Goal: Information Seeking & Learning: Find contact information

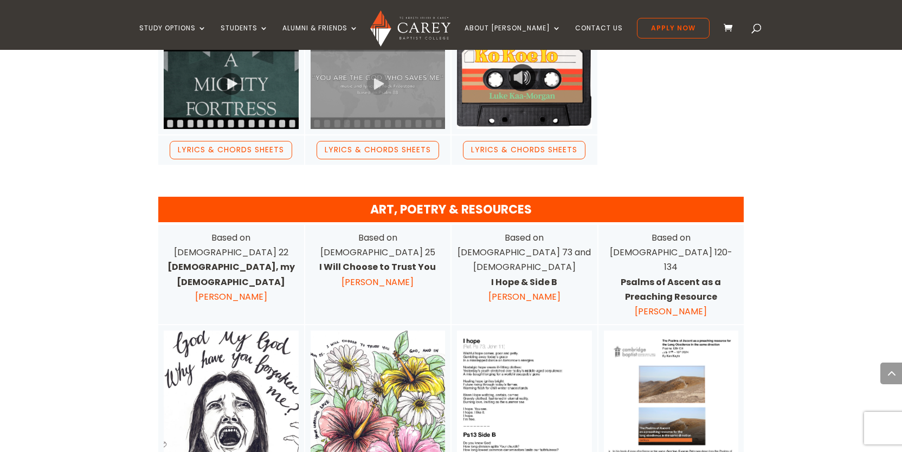
scroll to position [1861, 0]
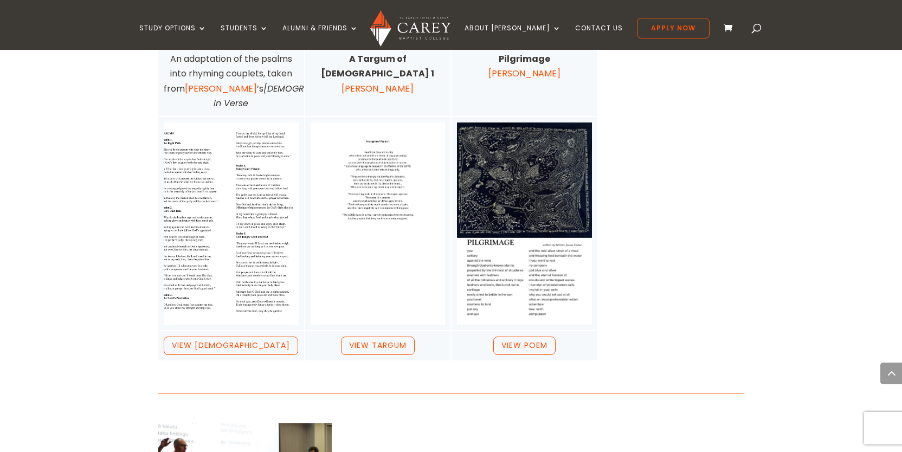
scroll to position [2446, 0]
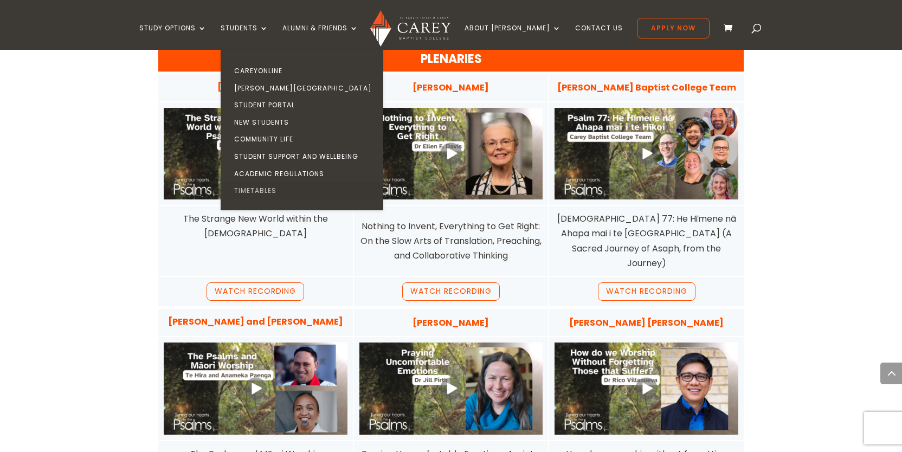
scroll to position [993, 0]
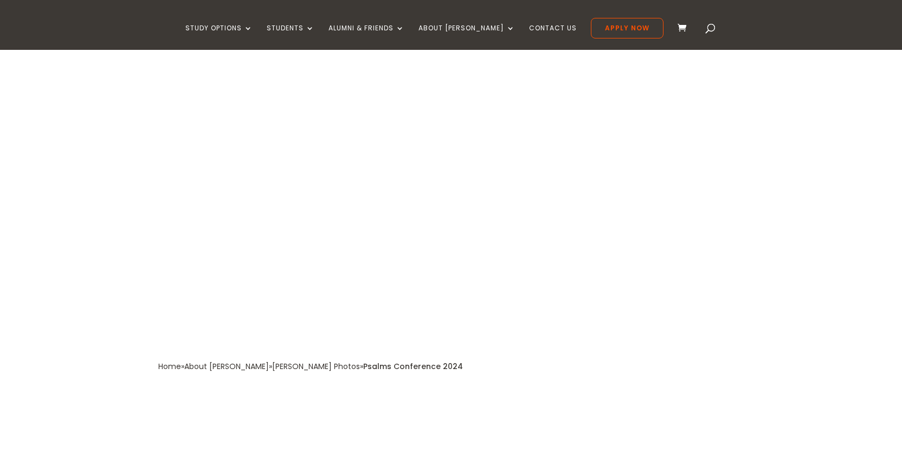
type textarea "*********"
type input "******"
type input "*******"
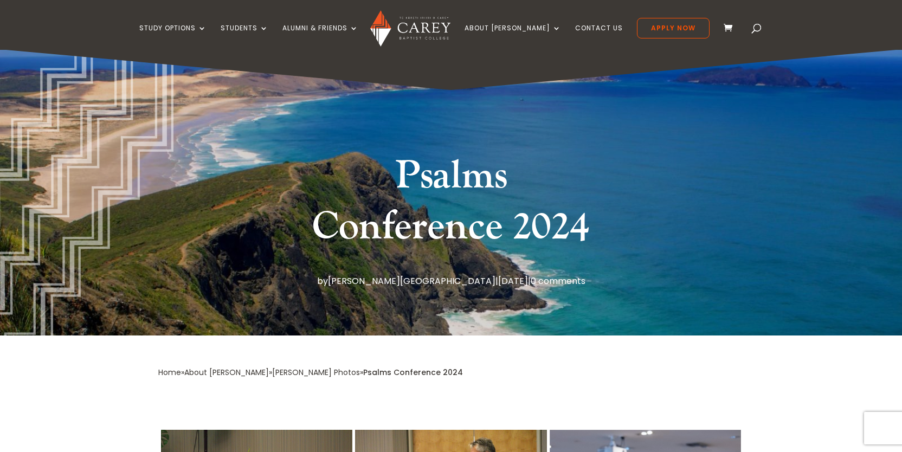
click at [394, 231] on h1 "Psalms Conference 2024" at bounding box center [451, 204] width 287 height 107
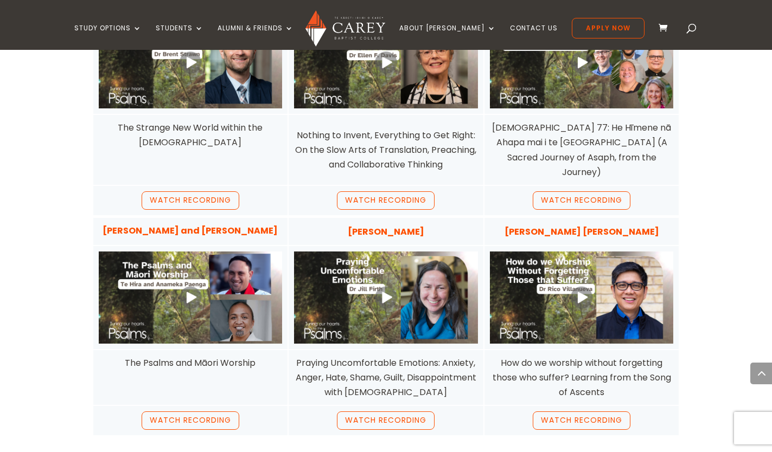
scroll to position [1091, 0]
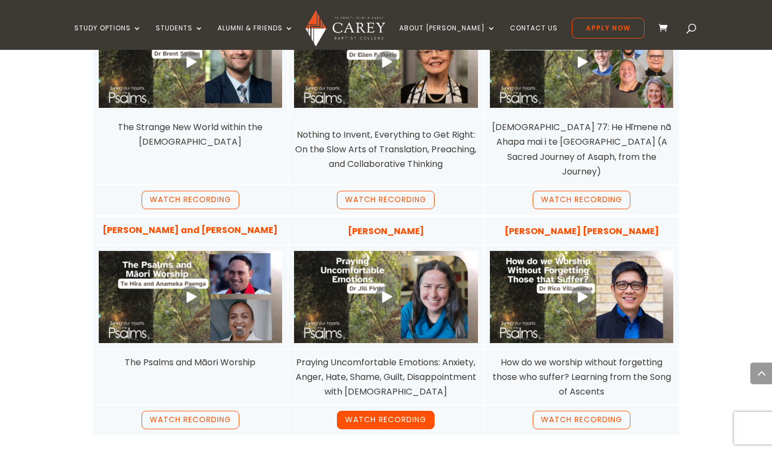
click at [378, 411] on link "Watch Recording" at bounding box center [386, 420] width 98 height 18
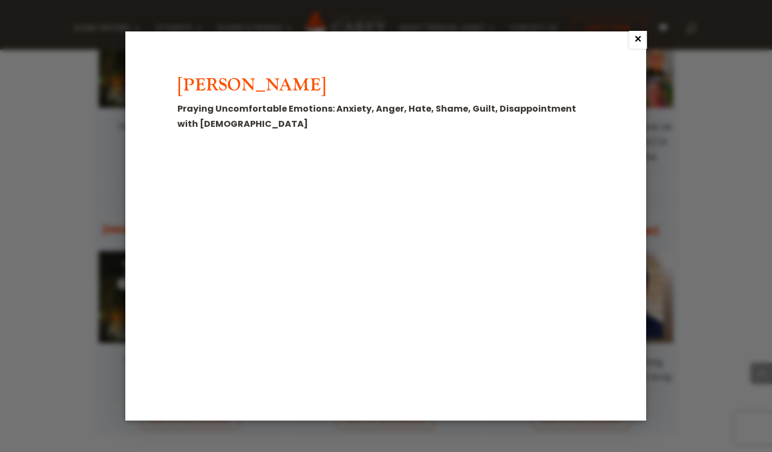
click at [636, 40] on link "×" at bounding box center [638, 40] width 18 height 18
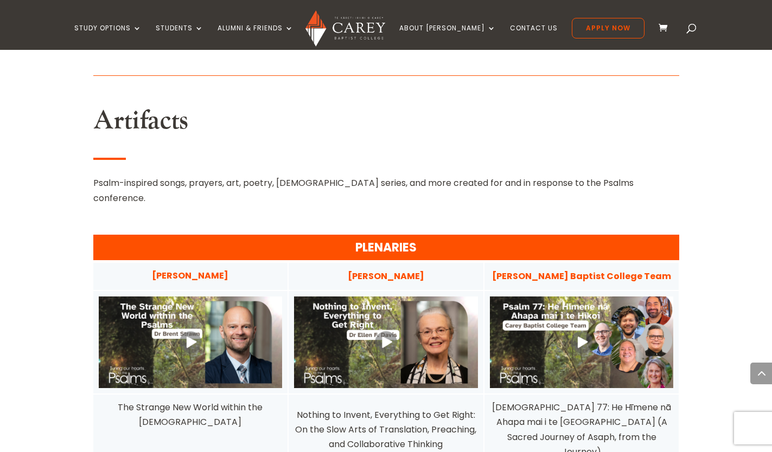
scroll to position [799, 0]
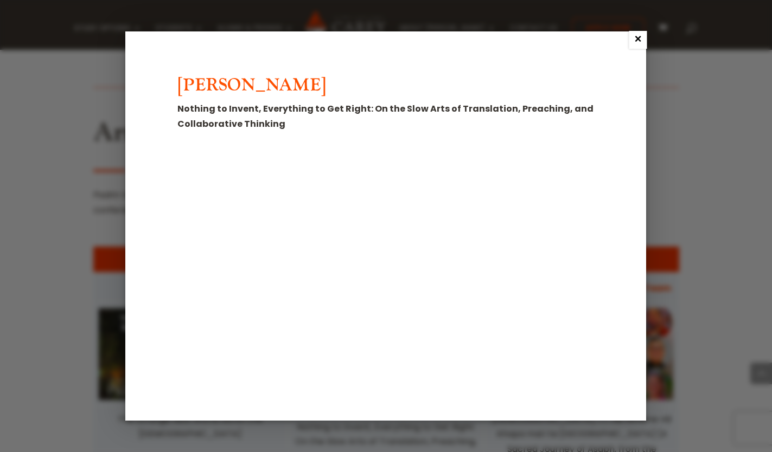
click at [635, 39] on link "×" at bounding box center [638, 40] width 18 height 18
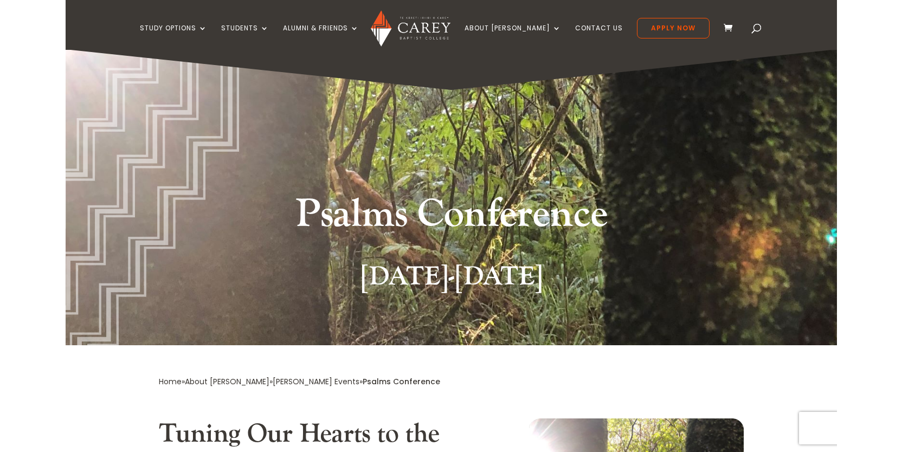
scroll to position [0, 0]
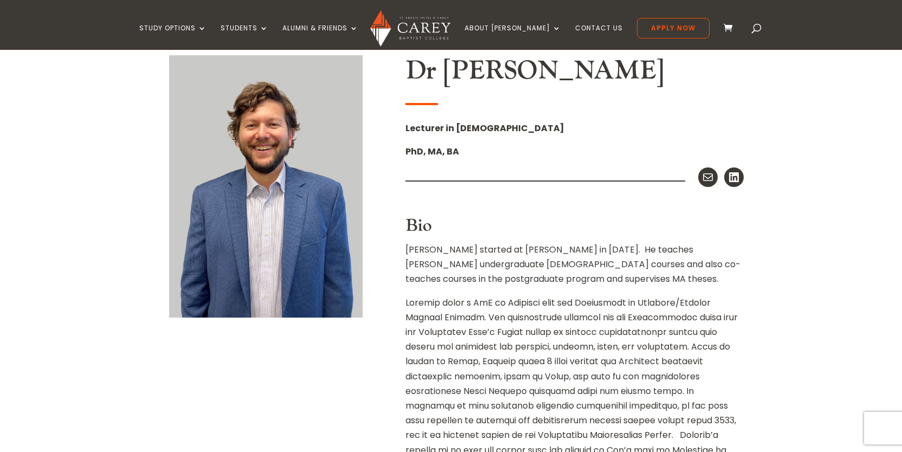
scroll to position [251, 0]
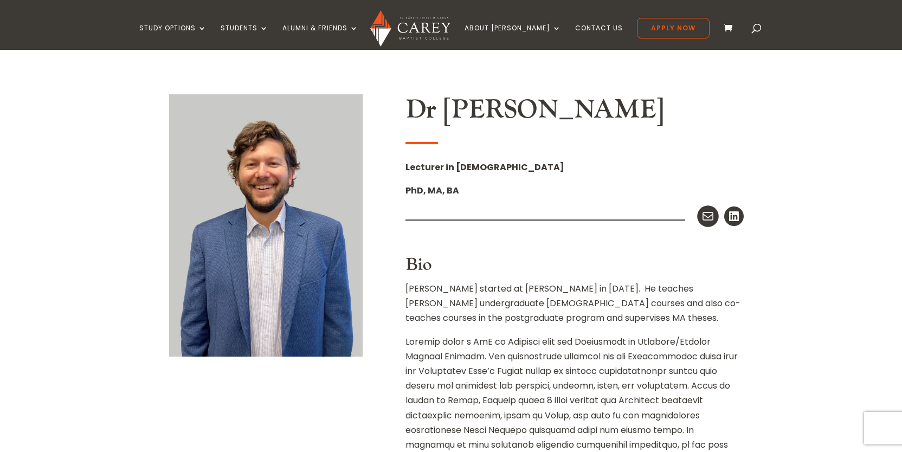
click at [708, 214] on icon at bounding box center [708, 216] width 14 height 14
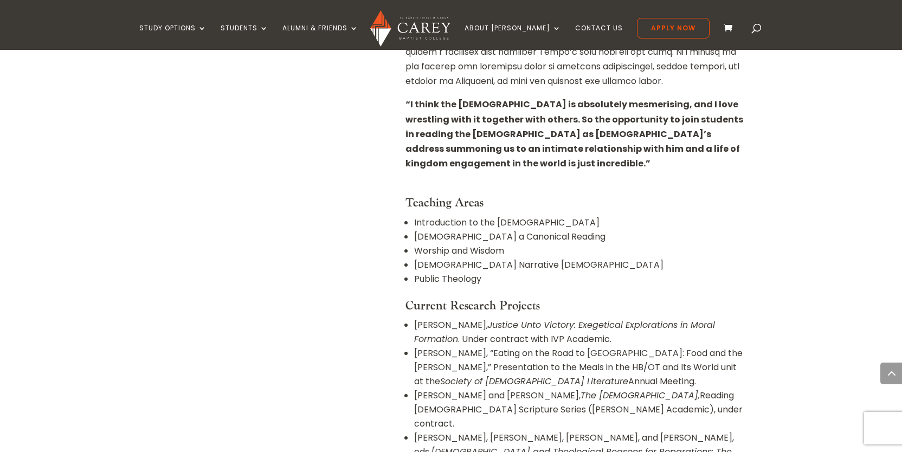
scroll to position [605, 0]
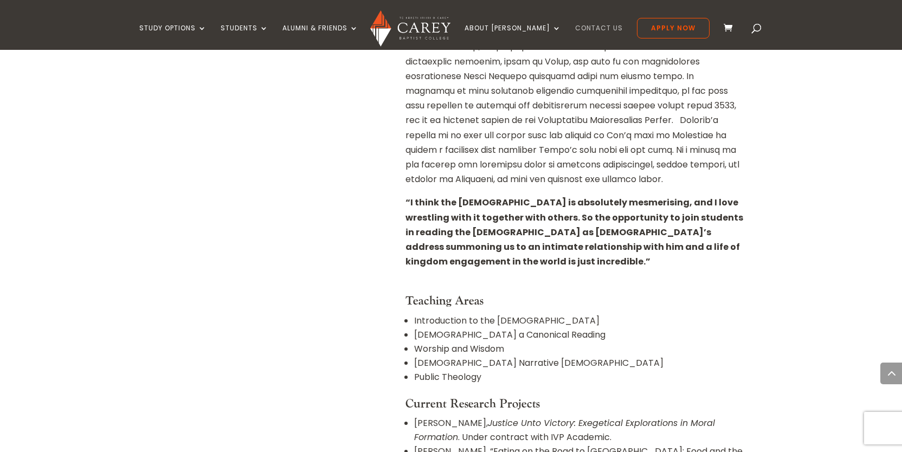
click at [575, 28] on link "Contact Us" at bounding box center [599, 36] width 48 height 25
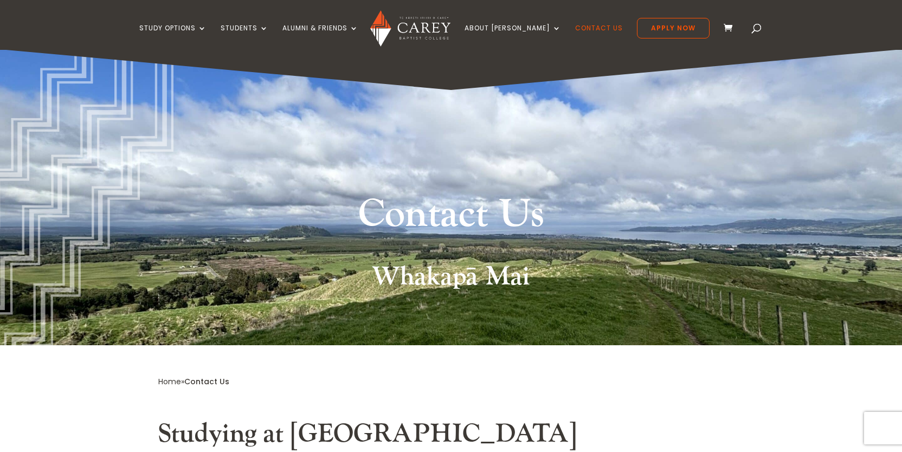
click at [757, 30] on span at bounding box center [757, 30] width 0 height 0
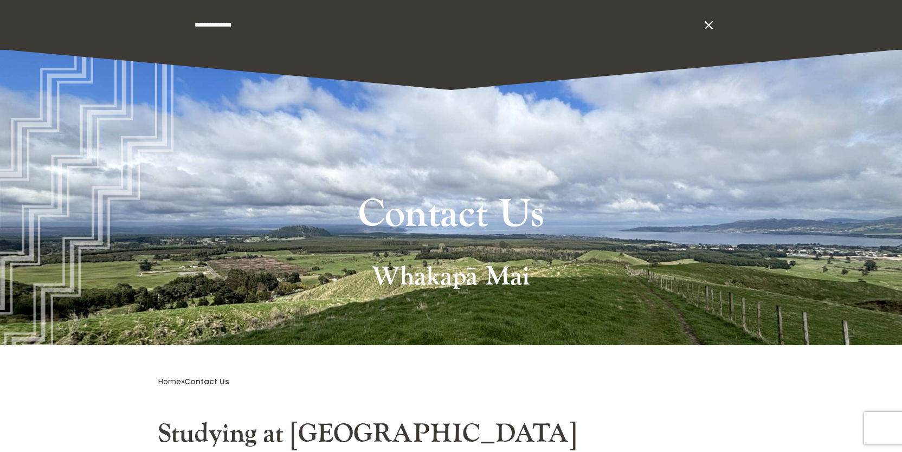
type input "**********"
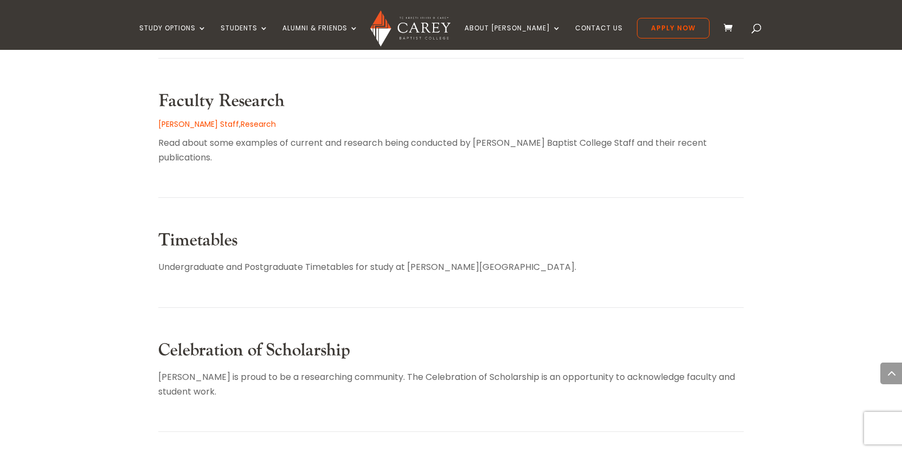
scroll to position [299, 0]
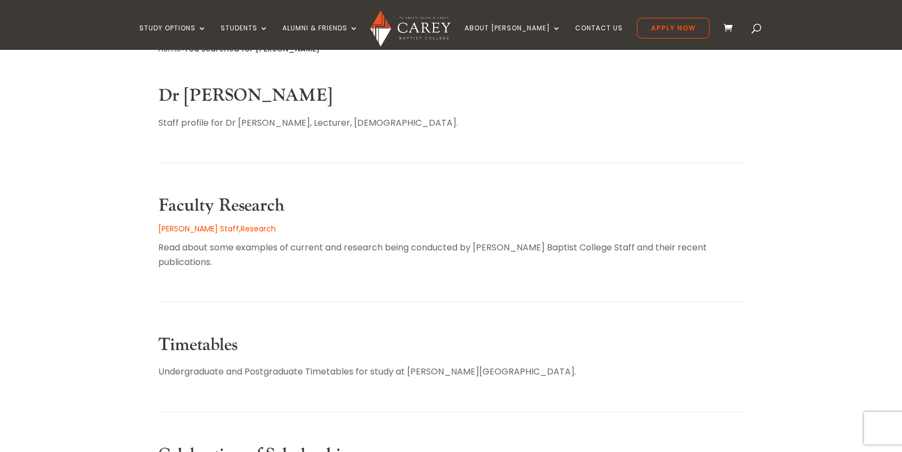
click at [233, 93] on link "Dr [PERSON_NAME]" at bounding box center [245, 96] width 174 height 22
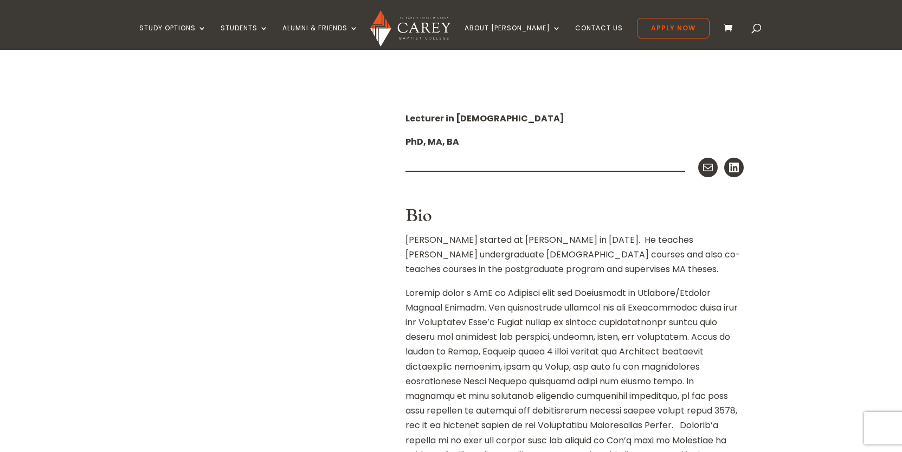
scroll to position [306, 0]
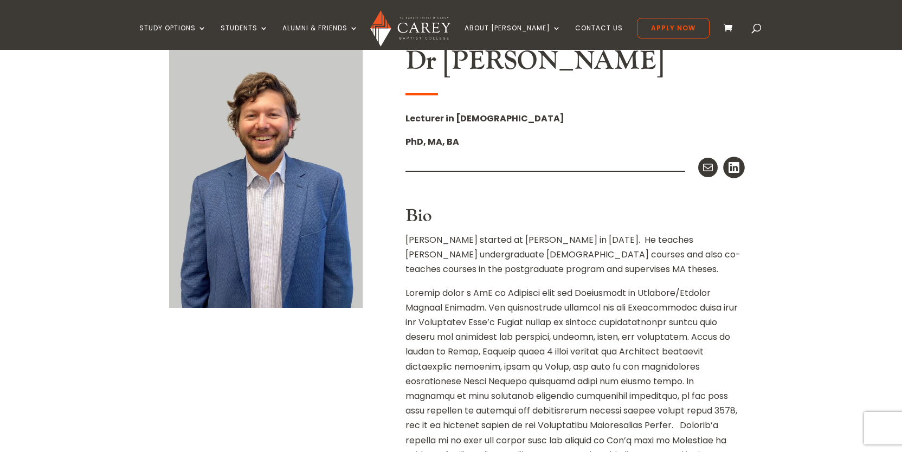
click at [737, 168] on icon at bounding box center [734, 168] width 14 height 14
